Goal: Task Accomplishment & Management: Use online tool/utility

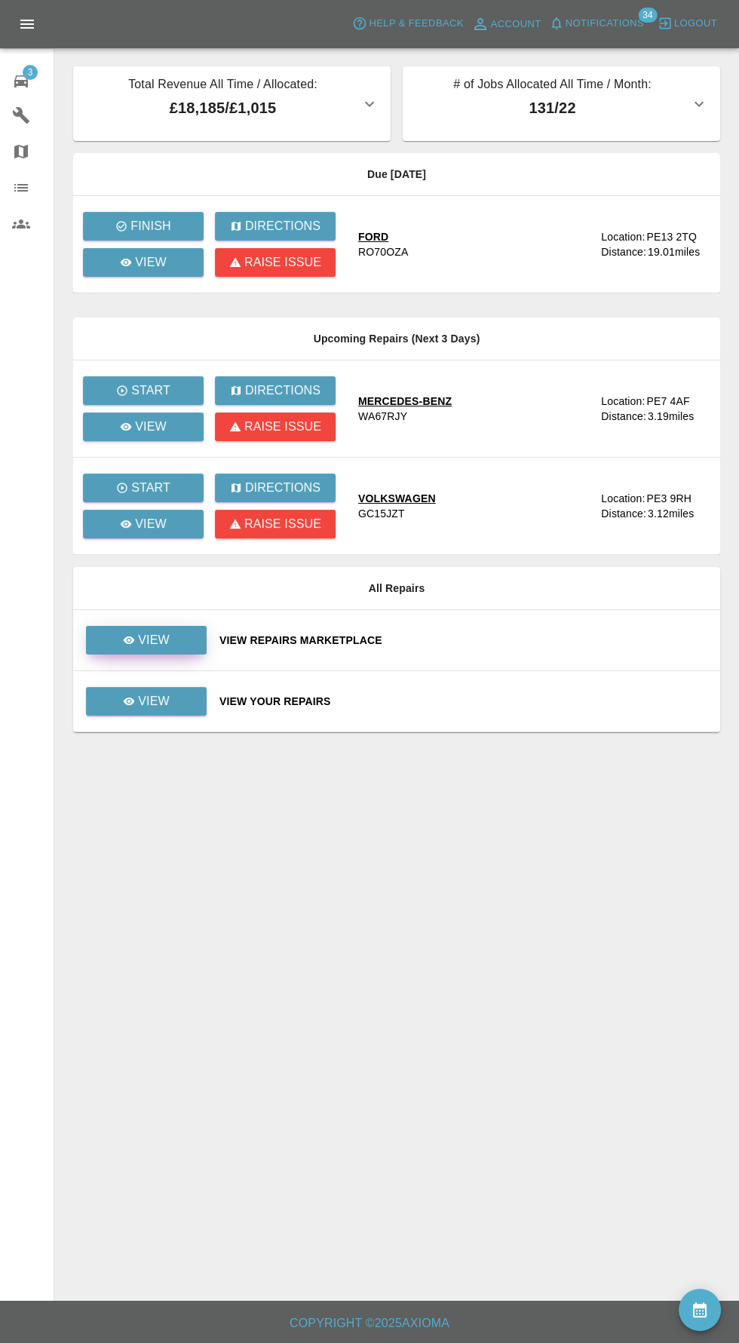
click at [145, 631] on p "View" at bounding box center [154, 640] width 32 height 18
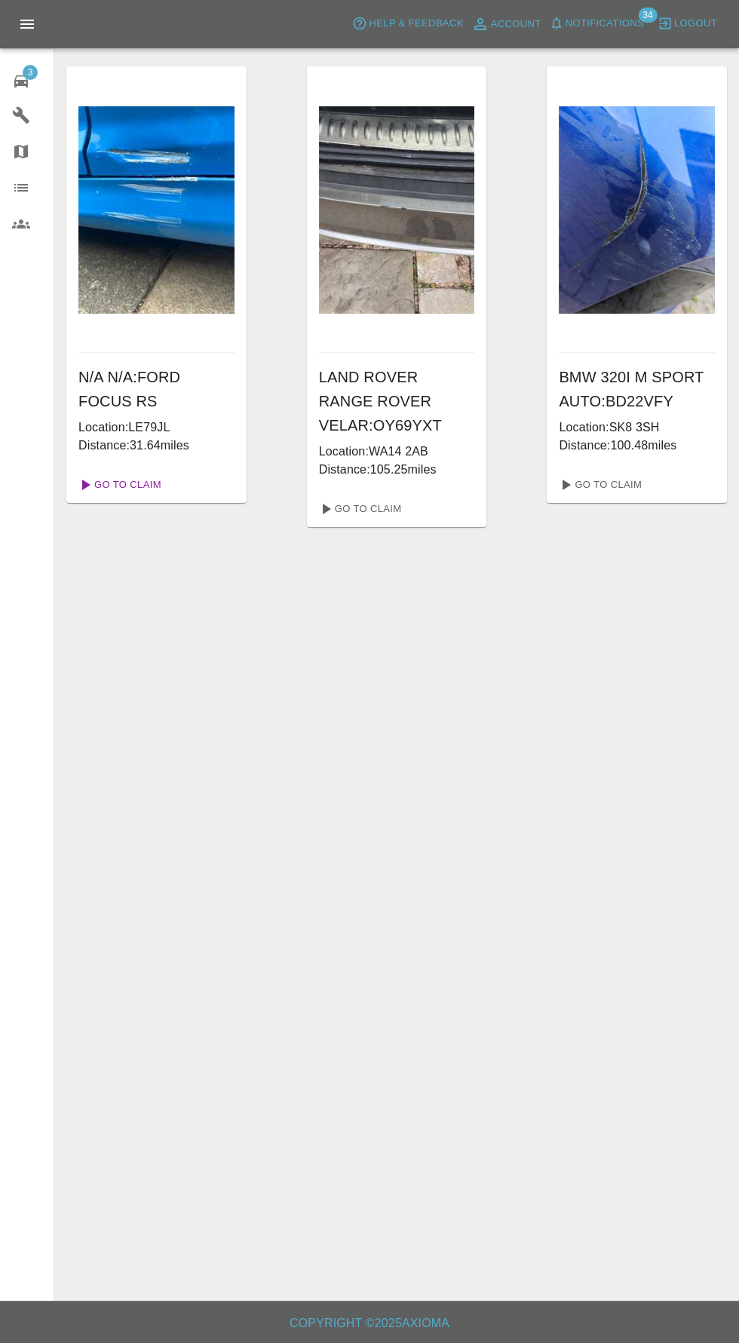
click at [119, 475] on link "Go To Claim" at bounding box center [118, 485] width 93 height 24
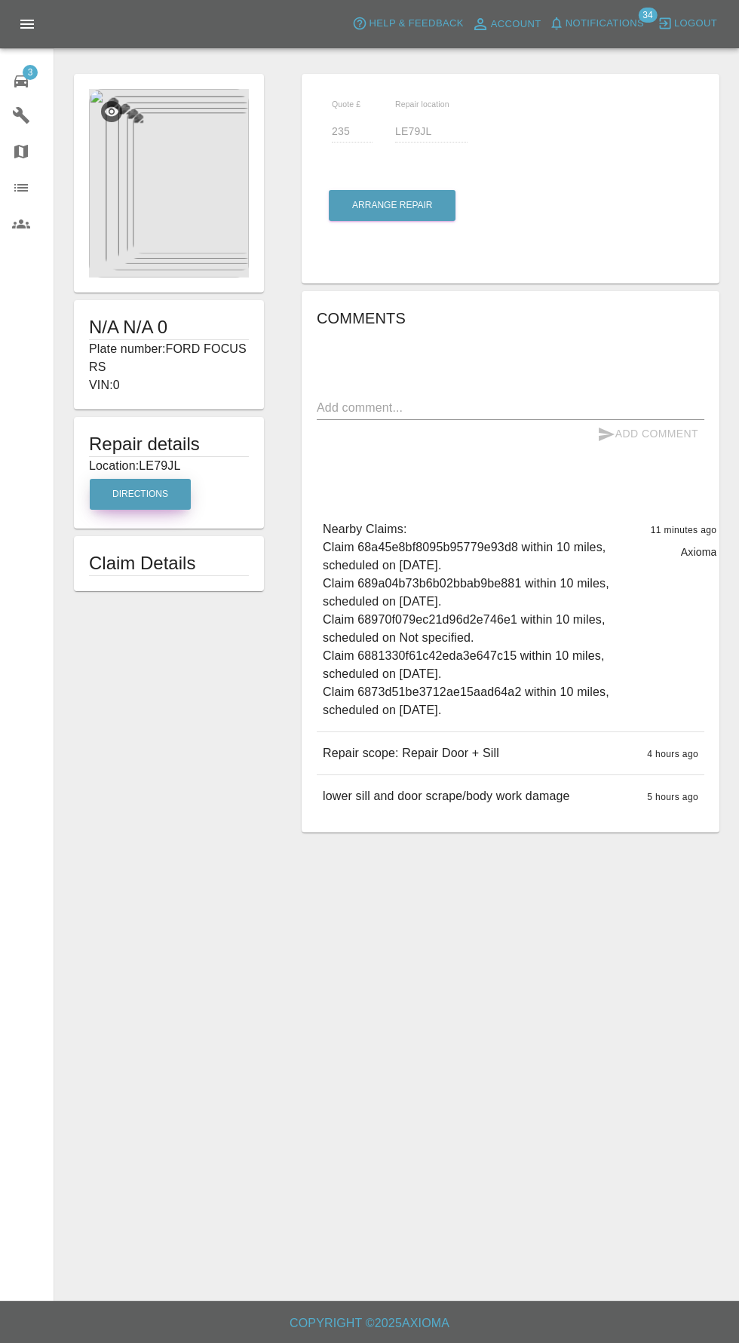
click at [130, 493] on button "Directions" at bounding box center [140, 494] width 101 height 31
click at [152, 501] on button "Directions" at bounding box center [140, 494] width 101 height 31
